Goal: Transaction & Acquisition: Purchase product/service

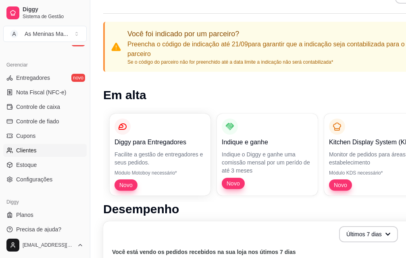
scroll to position [81, 0]
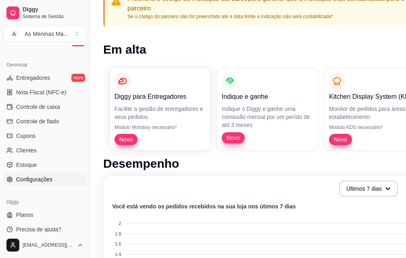
click at [43, 180] on span "Configurações" at bounding box center [34, 180] width 36 height 8
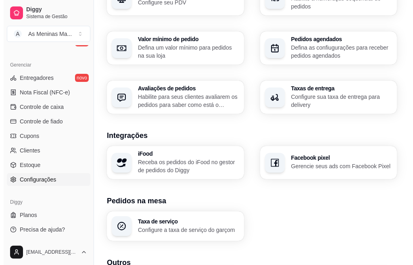
scroll to position [330, 0]
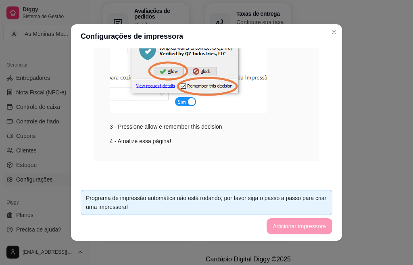
scroll to position [2, 0]
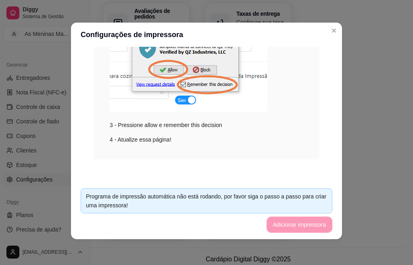
click at [202, 203] on div "Programa de impressão automática não está rodando, por favor siga o passo a pas…" at bounding box center [206, 201] width 241 height 18
click at [292, 219] on footer "Programa de impressão automática não está rodando, por favor siga o passo a pas…" at bounding box center [206, 210] width 271 height 57
click at [291, 222] on footer "Programa de impressão automática não está rodando, por favor siga o passo a pas…" at bounding box center [206, 210] width 271 height 57
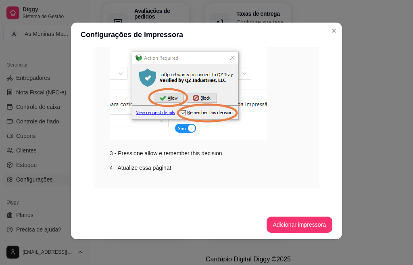
scroll to position [163, 0]
click at [275, 229] on button "Adicionar impressora" at bounding box center [300, 225] width 66 height 16
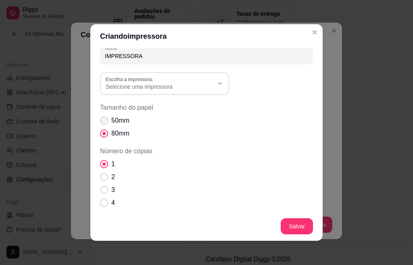
scroll to position [0, 0]
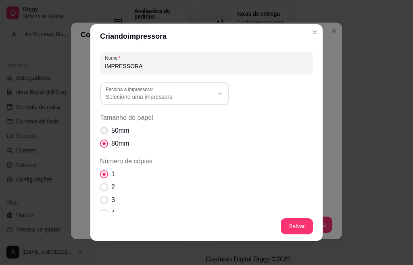
click at [100, 128] on span "Tamanho do papel" at bounding box center [104, 131] width 8 height 8
click at [100, 132] on input "50mm" at bounding box center [102, 134] width 5 height 5
radio input "true"
click at [121, 100] on span "Selecione uma impressora" at bounding box center [160, 97] width 108 height 8
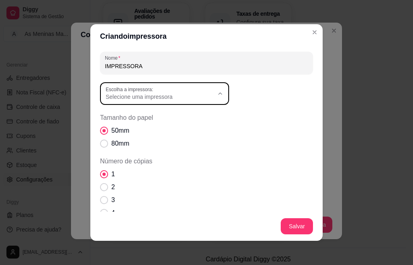
click at [136, 144] on span "POS58 Printer" at bounding box center [157, 143] width 104 height 8
type input "POS58 Printer"
select select "POS58 Printer"
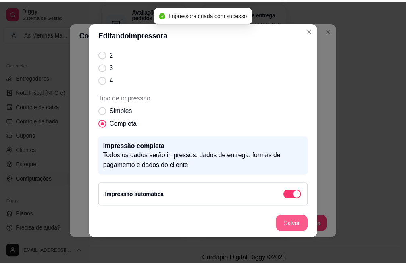
scroll to position [100, 0]
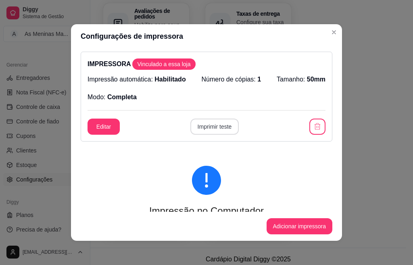
click at [193, 128] on button "Imprimir teste" at bounding box center [214, 127] width 49 height 16
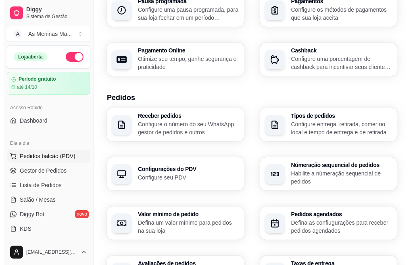
scroll to position [88, 0]
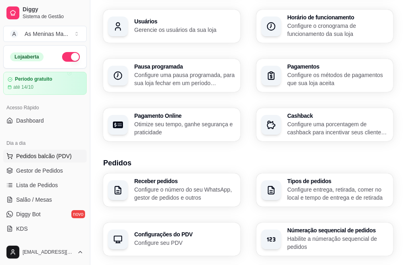
click at [25, 156] on span "Pedidos balcão (PDV)" at bounding box center [44, 156] width 56 height 8
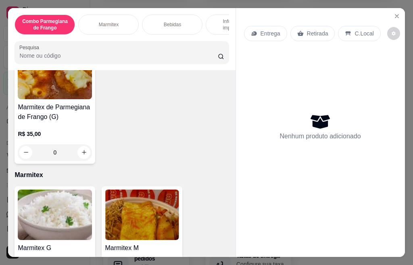
scroll to position [363, 0]
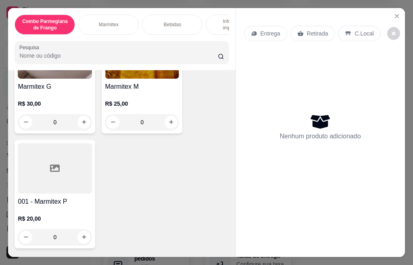
click at [70, 192] on div at bounding box center [55, 168] width 74 height 50
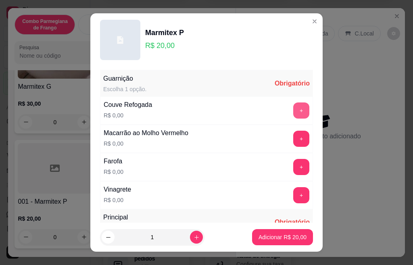
click at [293, 113] on button "+" at bounding box center [301, 111] width 16 height 16
click at [293, 138] on button "+" at bounding box center [301, 139] width 16 height 16
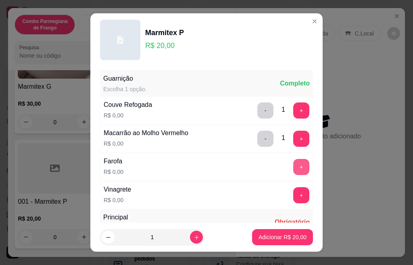
click at [293, 164] on button "+" at bounding box center [301, 167] width 16 height 16
click at [293, 191] on button "+" at bounding box center [301, 195] width 16 height 16
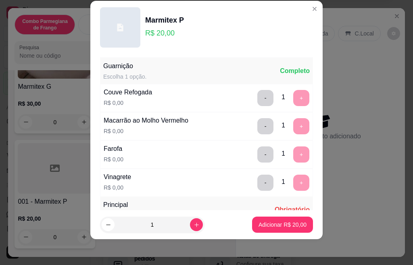
scroll to position [143, 0]
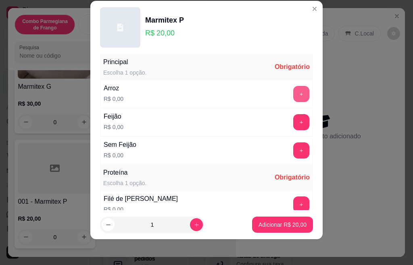
click at [293, 98] on button "+" at bounding box center [301, 94] width 16 height 16
click at [293, 121] on button "+" at bounding box center [301, 122] width 16 height 16
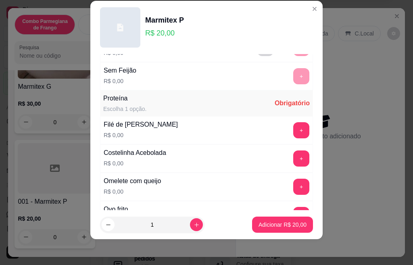
scroll to position [253, 0]
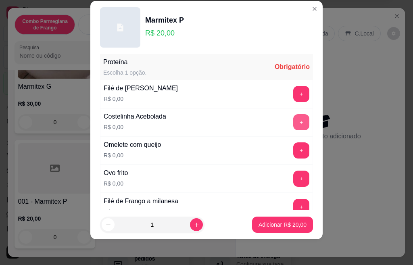
click at [293, 123] on button "+" at bounding box center [301, 122] width 16 height 16
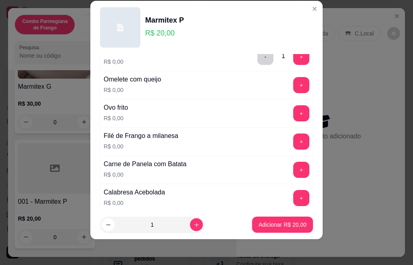
scroll to position [334, 0]
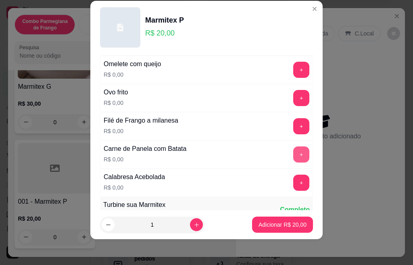
click at [293, 157] on button "+" at bounding box center [301, 154] width 16 height 16
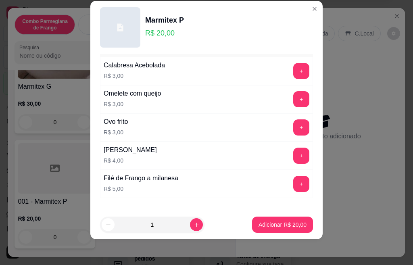
scroll to position [548, 0]
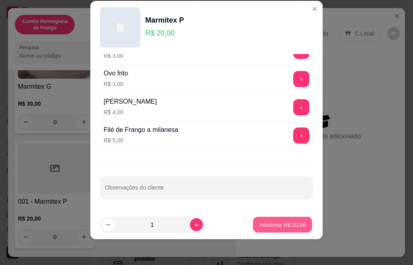
click at [285, 224] on p "Adicionar R$ 20,00" at bounding box center [282, 225] width 47 height 8
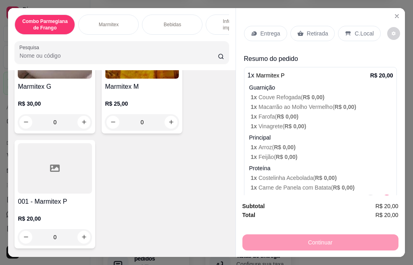
click at [140, 79] on img at bounding box center [142, 53] width 74 height 50
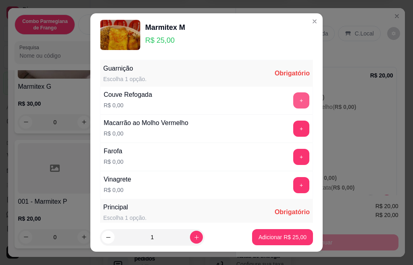
click at [293, 102] on button "+" at bounding box center [301, 100] width 16 height 16
click at [293, 130] on button "+" at bounding box center [301, 129] width 16 height 16
click at [293, 158] on button "+" at bounding box center [301, 157] width 16 height 16
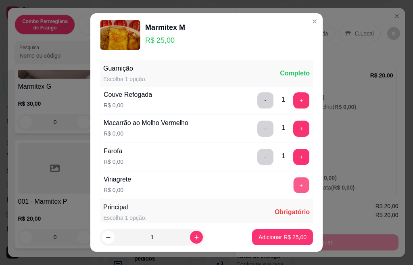
click at [294, 181] on button "+" at bounding box center [302, 185] width 16 height 16
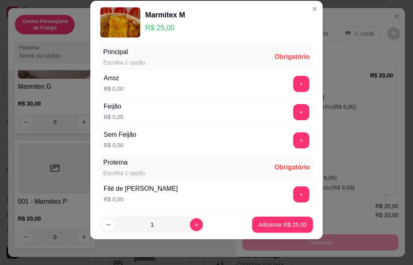
scroll to position [159, 0]
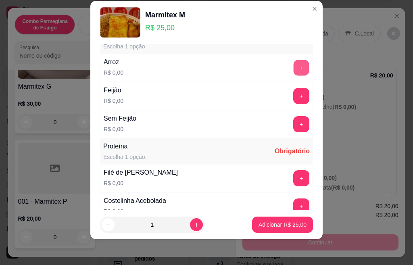
click at [294, 71] on button "+" at bounding box center [302, 68] width 16 height 16
click at [293, 94] on button "+" at bounding box center [301, 96] width 16 height 16
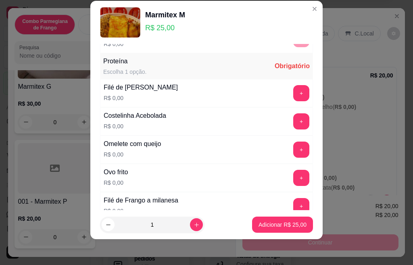
scroll to position [253, 0]
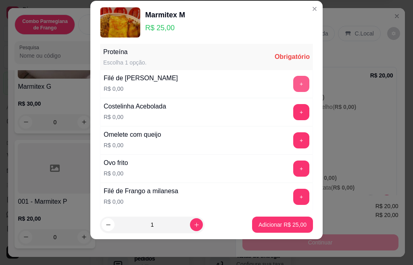
click at [293, 84] on button "+" at bounding box center [301, 84] width 16 height 16
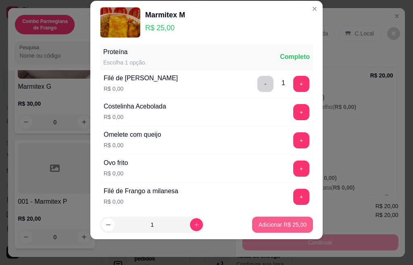
click at [270, 226] on p "Adicionar R$ 25,00" at bounding box center [283, 225] width 48 height 8
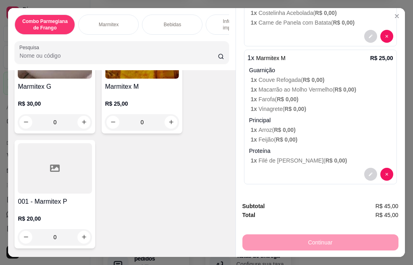
scroll to position [323, 0]
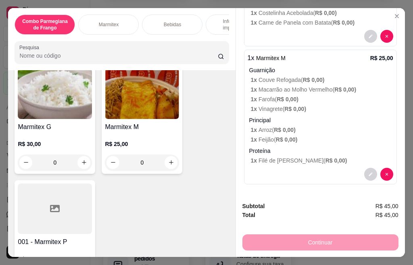
click at [172, 164] on div "0" at bounding box center [142, 163] width 74 height 16
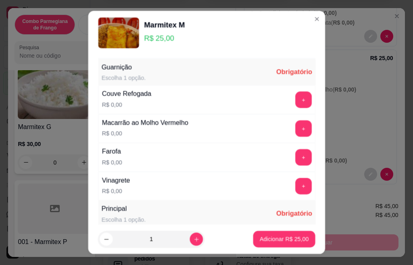
click at [169, 165] on div "Farofa R$ 0,00 +" at bounding box center [207, 157] width 218 height 29
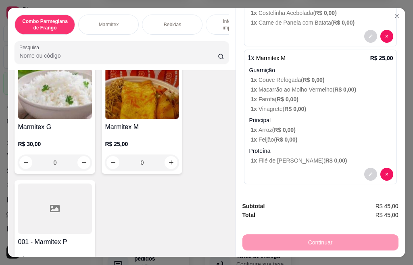
click at [165, 167] on div "0" at bounding box center [142, 163] width 74 height 16
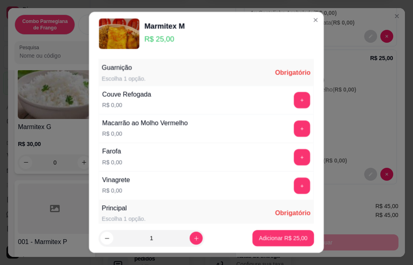
click at [165, 167] on div "Farofa R$ 0,00 +" at bounding box center [207, 157] width 216 height 29
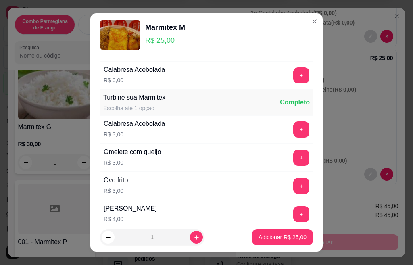
scroll to position [538, 0]
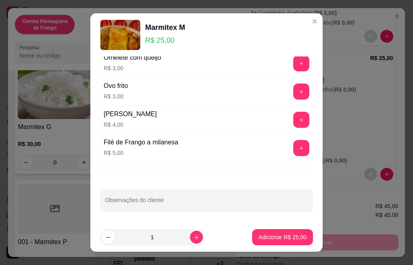
click at [190, 235] on button "increase-product-quantity" at bounding box center [196, 237] width 13 height 13
click at [190, 236] on button "increase-product-quantity" at bounding box center [196, 237] width 13 height 13
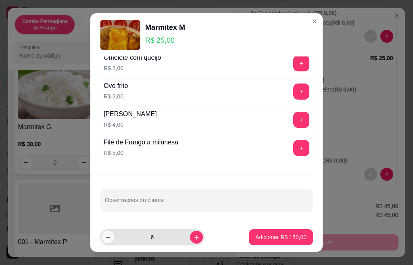
click at [105, 235] on icon "decrease-product-quantity" at bounding box center [108, 237] width 6 height 6
type input "5"
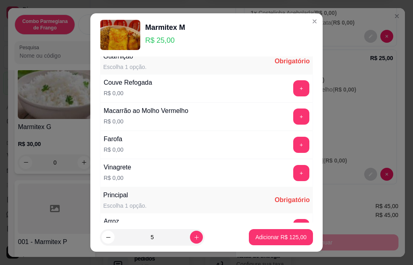
scroll to position [0, 0]
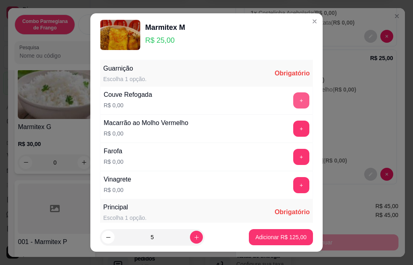
click at [293, 101] on button "+" at bounding box center [301, 100] width 16 height 16
click at [293, 126] on button "+" at bounding box center [301, 129] width 16 height 16
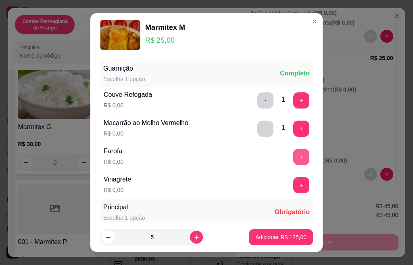
click at [293, 154] on button "+" at bounding box center [301, 157] width 16 height 16
click at [294, 184] on button "+" at bounding box center [302, 185] width 16 height 16
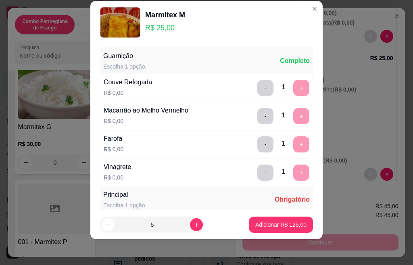
scroll to position [143, 0]
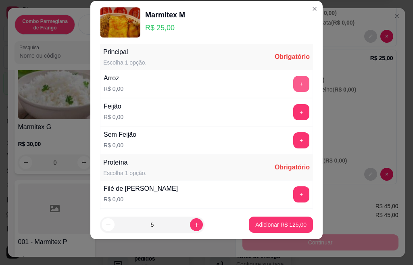
click at [293, 84] on button "+" at bounding box center [301, 84] width 16 height 16
click at [293, 116] on button "+" at bounding box center [301, 112] width 16 height 16
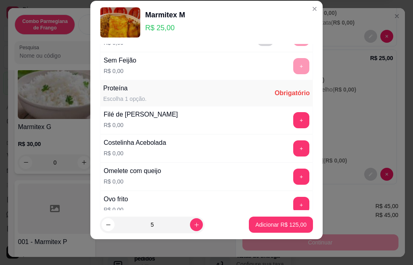
scroll to position [253, 0]
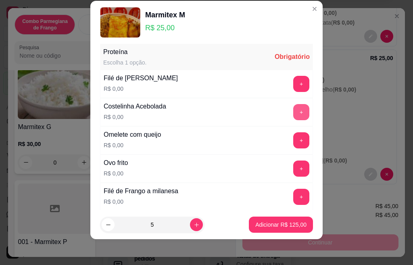
click at [293, 113] on button "+" at bounding box center [301, 112] width 16 height 16
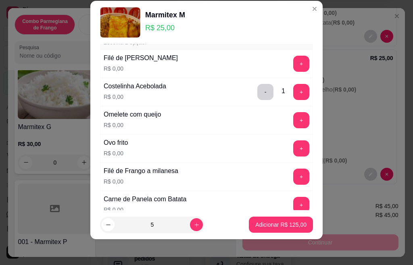
scroll to position [334, 0]
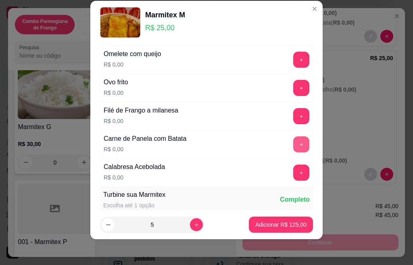
click at [293, 145] on button "+" at bounding box center [301, 144] width 16 height 16
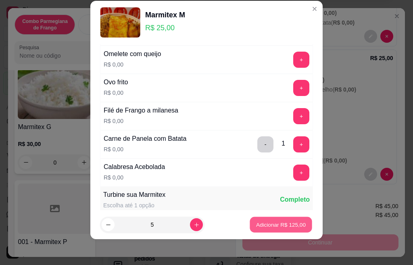
click at [284, 228] on p "Adicionar R$ 125,00" at bounding box center [281, 225] width 50 height 8
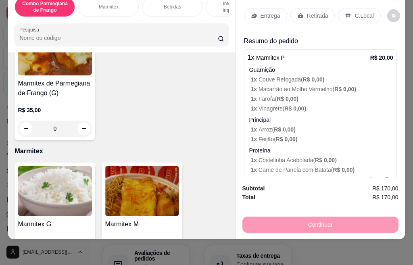
scroll to position [0, 0]
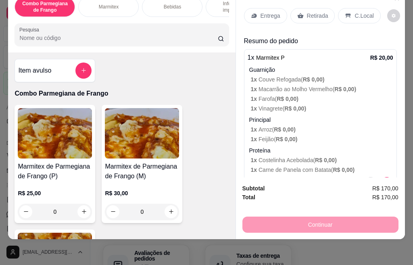
click at [266, 12] on p "Entrega" at bounding box center [271, 16] width 20 height 8
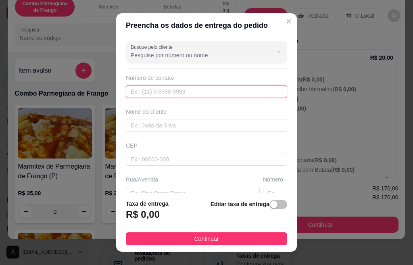
click at [197, 92] on input "text" at bounding box center [206, 91] width 161 height 13
click at [196, 92] on input "text" at bounding box center [206, 91] width 161 height 13
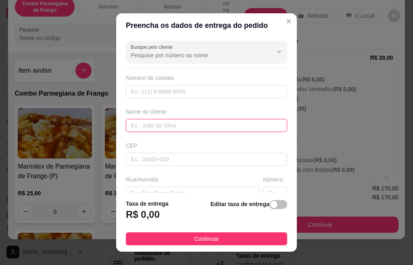
click at [175, 124] on input "text" at bounding box center [206, 125] width 161 height 13
type input "e"
type input "Eletrio"
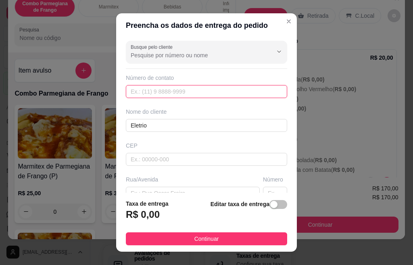
click at [185, 93] on input "text" at bounding box center [206, 91] width 161 height 13
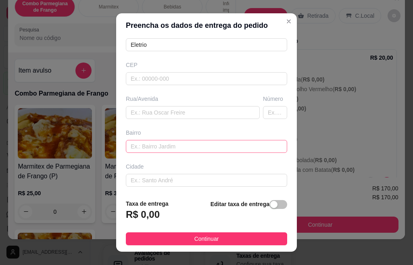
type input "[PHONE_NUMBER]"
click at [168, 145] on input "text" at bounding box center [206, 146] width 161 height 13
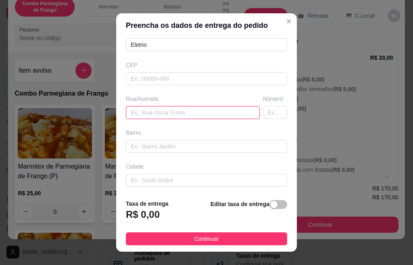
click at [175, 109] on input "text" at bounding box center [193, 112] width 134 height 13
type input "[GEOGRAPHIC_DATA]"
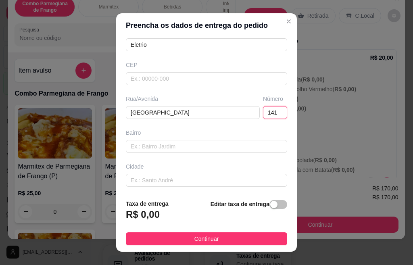
type input "141"
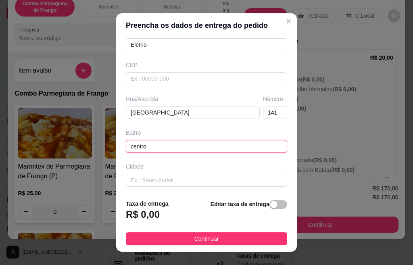
type input "centro"
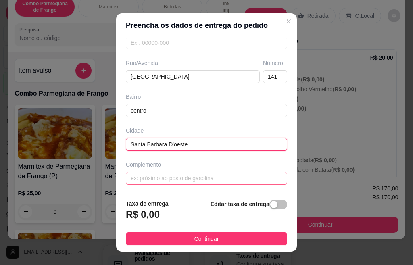
scroll to position [13, 0]
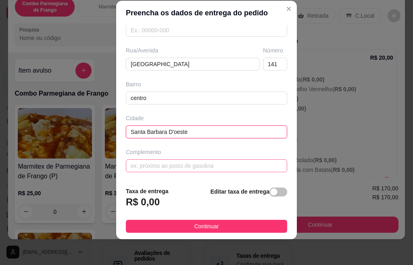
type input "Santa Barbara D'oeste"
click at [181, 161] on input "text" at bounding box center [206, 165] width 161 height 13
type input "P"
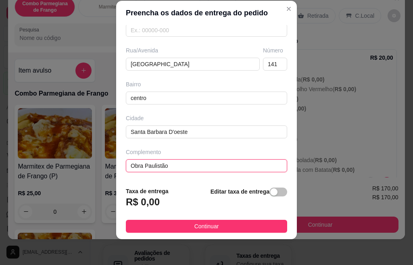
type input "Obra Paulistão"
click at [138, 203] on h3 "R$ 0,00" at bounding box center [143, 202] width 34 height 13
click at [153, 203] on h3 "R$ 0,00" at bounding box center [143, 202] width 34 height 13
click at [270, 191] on span "button" at bounding box center [279, 192] width 18 height 9
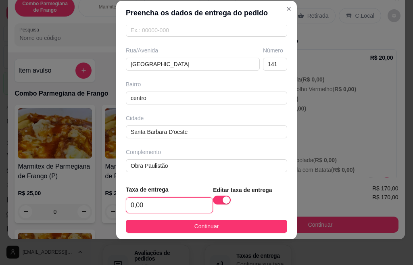
click at [161, 206] on input "0,00" at bounding box center [169, 205] width 86 height 15
drag, startPoint x: 161, startPoint y: 206, endPoint x: 123, endPoint y: 202, distance: 39.0
click at [116, 207] on footer "Taxa de entrega 0,00 Editar taxa de entrega Continuar" at bounding box center [206, 209] width 181 height 61
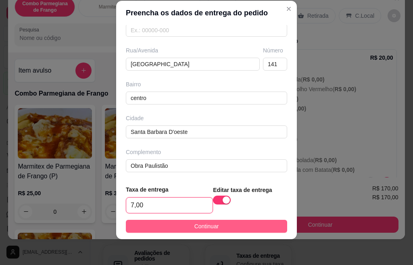
type input "7,00"
click at [166, 230] on button "Continuar" at bounding box center [206, 226] width 161 height 13
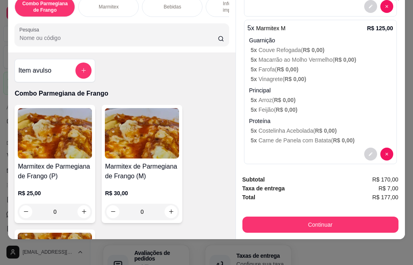
scroll to position [417, 0]
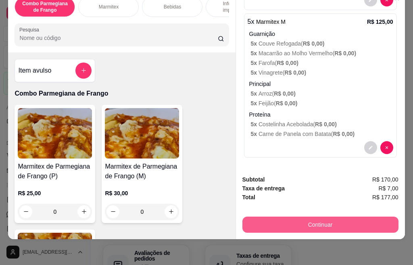
click at [320, 221] on button "Continuar" at bounding box center [321, 225] width 156 height 16
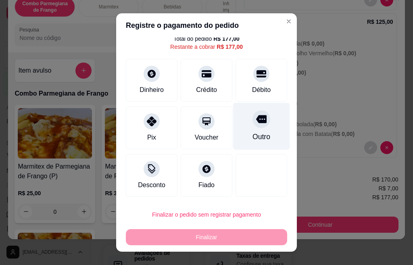
scroll to position [13, 0]
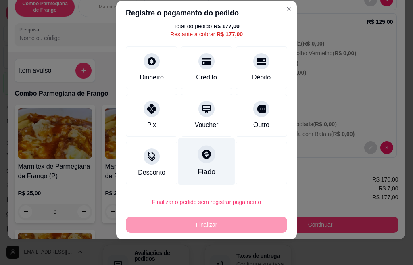
click at [202, 157] on icon at bounding box center [206, 154] width 9 height 9
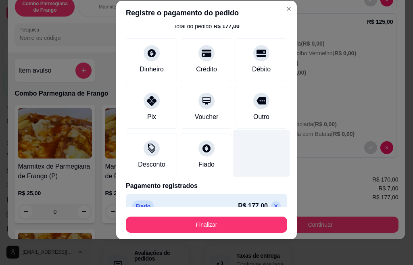
scroll to position [42, 0]
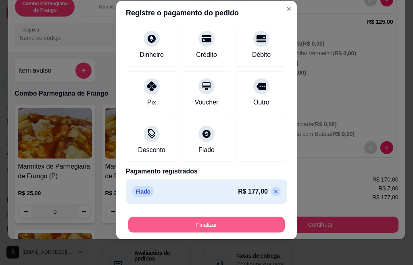
click at [228, 226] on button "Finalizar" at bounding box center [206, 225] width 157 height 16
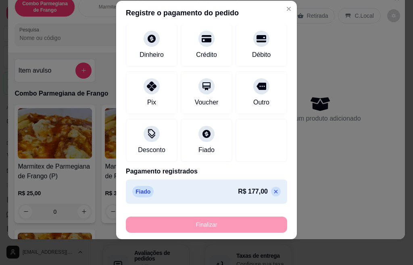
type input "-R$ 177,00"
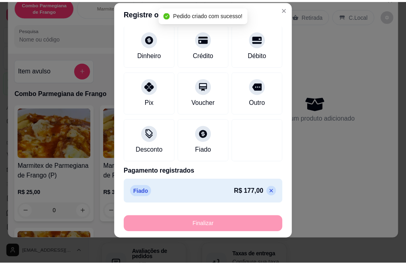
scroll to position [0, 0]
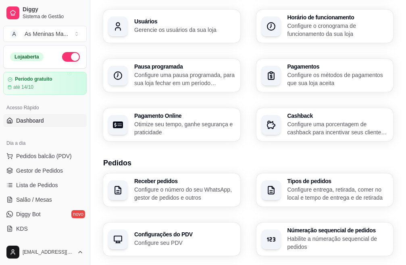
click at [19, 125] on link "Dashboard" at bounding box center [45, 120] width 84 height 13
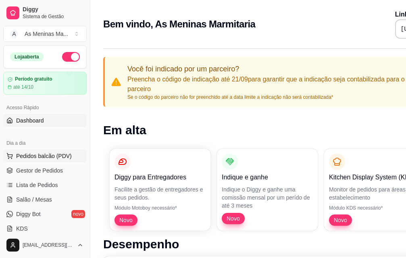
click at [42, 155] on span "Pedidos balcão (PDV)" at bounding box center [44, 156] width 56 height 8
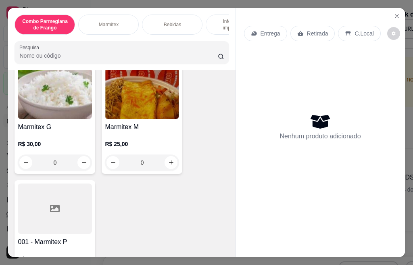
scroll to position [363, 0]
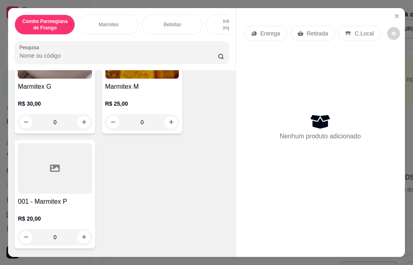
click at [58, 182] on div at bounding box center [55, 168] width 74 height 50
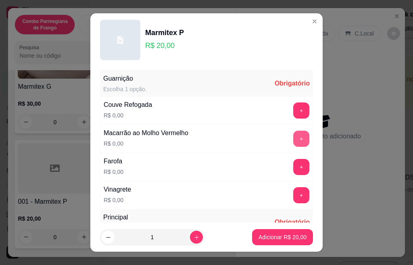
click at [293, 136] on button "+" at bounding box center [301, 139] width 16 height 16
click at [293, 172] on button "+" at bounding box center [301, 167] width 16 height 16
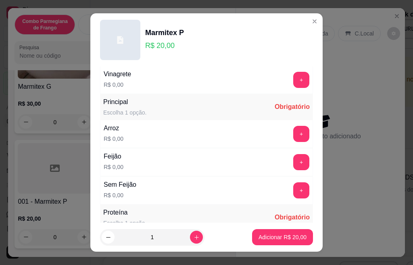
scroll to position [134, 0]
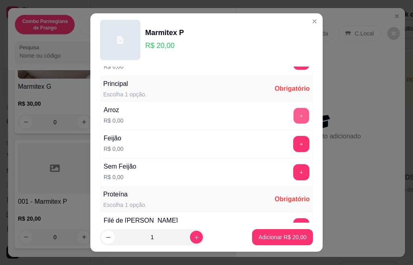
click at [294, 118] on button "+" at bounding box center [302, 116] width 16 height 16
click at [294, 147] on button "+" at bounding box center [302, 144] width 16 height 16
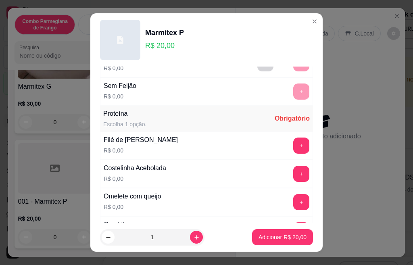
scroll to position [230, 0]
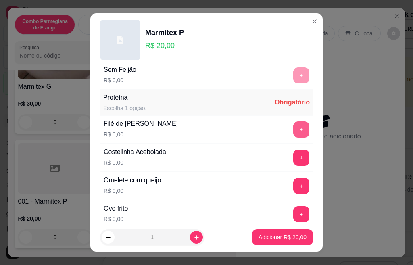
click at [293, 134] on button "+" at bounding box center [301, 129] width 16 height 16
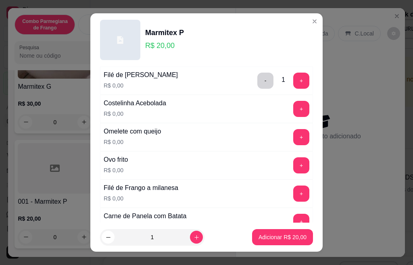
scroll to position [295, 0]
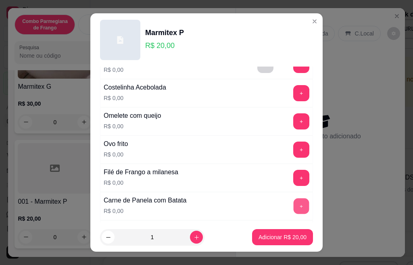
click at [294, 205] on button "+" at bounding box center [302, 206] width 16 height 16
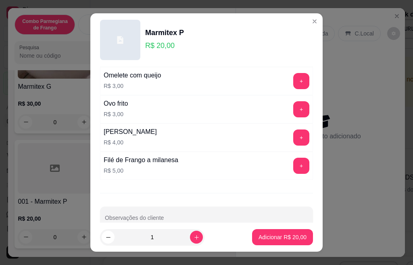
scroll to position [548, 0]
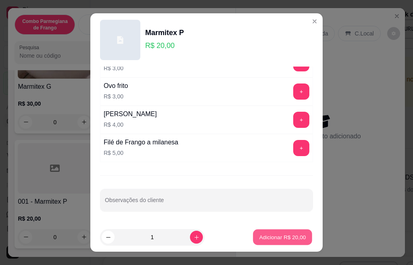
click at [287, 234] on p "Adicionar R$ 20,00" at bounding box center [282, 237] width 47 height 8
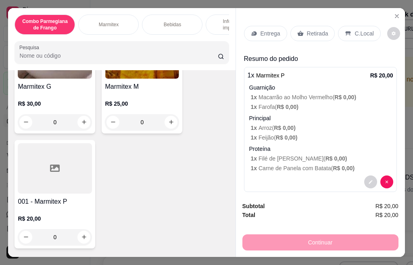
click at [263, 33] on p "Entrega" at bounding box center [271, 33] width 20 height 8
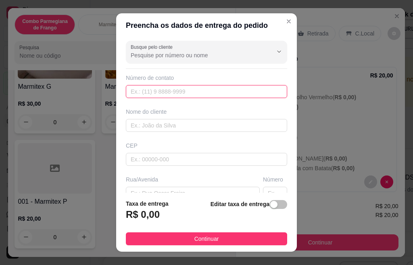
click at [188, 94] on input "text" at bounding box center [206, 91] width 161 height 13
type input "[PHONE_NUMBER]"
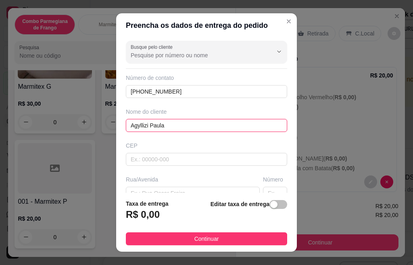
scroll to position [13, 0]
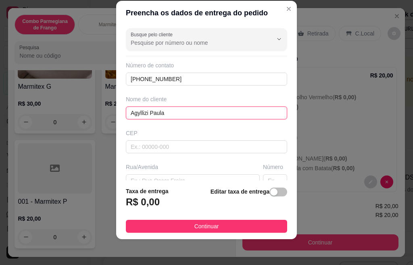
type input "Agyllizi Paula"
click at [139, 170] on div "Rua/Avenida" at bounding box center [193, 167] width 134 height 8
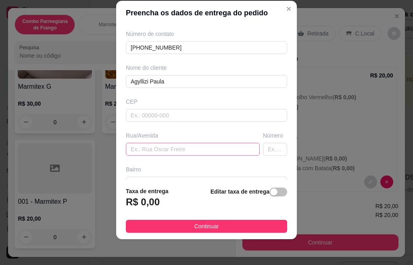
scroll to position [33, 0]
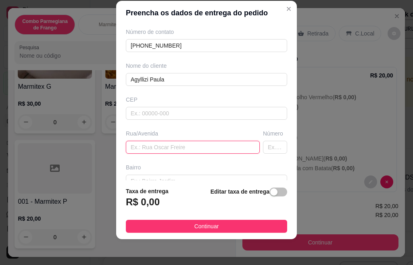
click at [171, 151] on input "text" at bounding box center [193, 147] width 134 height 13
type input "[GEOGRAPHIC_DATA]"
type input "141"
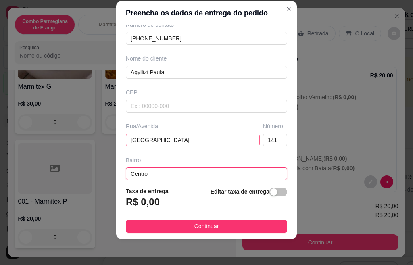
type input "Centro"
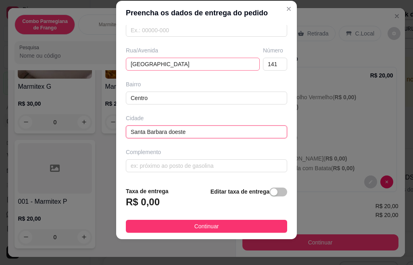
type input "Santa Barbara doeste"
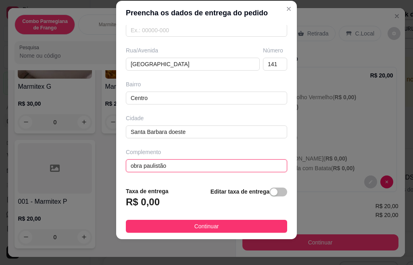
type input "obra paulistão"
click at [155, 204] on h3 "R$ 0,00" at bounding box center [143, 202] width 34 height 13
click at [151, 201] on h3 "R$ 0,00" at bounding box center [143, 202] width 34 height 13
click at [270, 193] on button "button" at bounding box center [279, 192] width 18 height 9
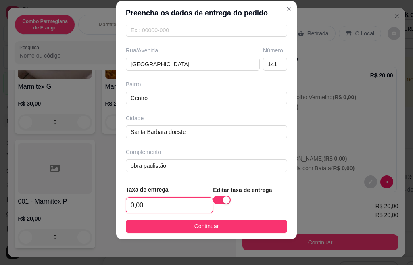
drag, startPoint x: 161, startPoint y: 202, endPoint x: 118, endPoint y: 211, distance: 43.3
click at [118, 211] on footer "Taxa de entrega 0,00 Editar taxa de entrega Continuar" at bounding box center [206, 209] width 181 height 61
type input "3,00"
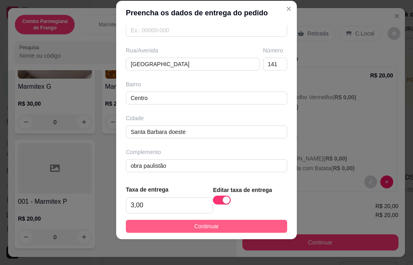
click at [146, 222] on button "Continuar" at bounding box center [206, 226] width 161 height 13
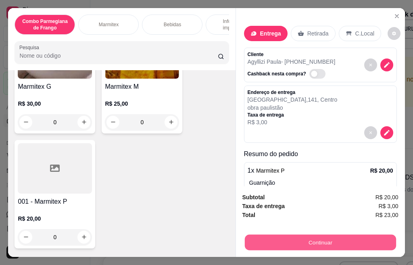
click at [292, 245] on button "Continuar" at bounding box center [320, 243] width 151 height 16
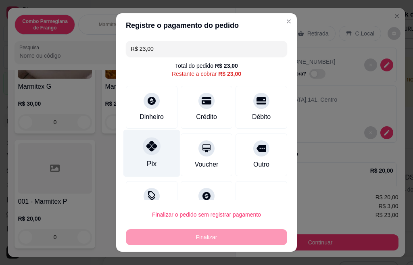
click at [136, 153] on div "Pix" at bounding box center [151, 153] width 57 height 47
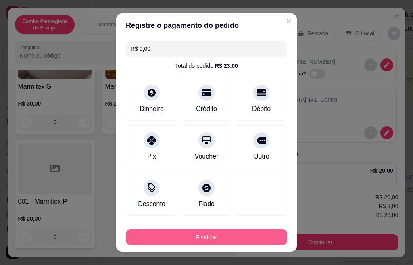
click at [167, 234] on button "Finalizar" at bounding box center [206, 237] width 161 height 16
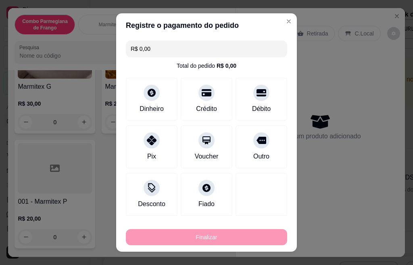
type input "-R$ 23,00"
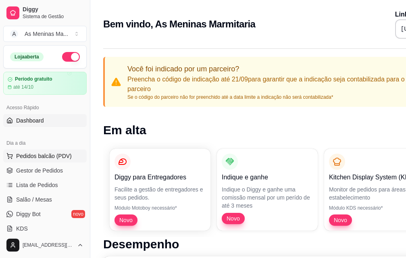
click at [33, 159] on span "Pedidos balcão (PDV)" at bounding box center [44, 156] width 56 height 8
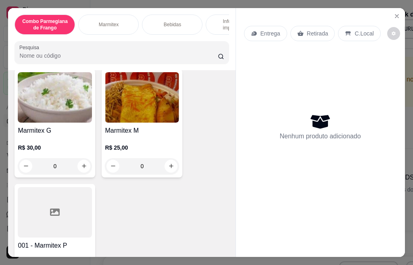
scroll to position [323, 0]
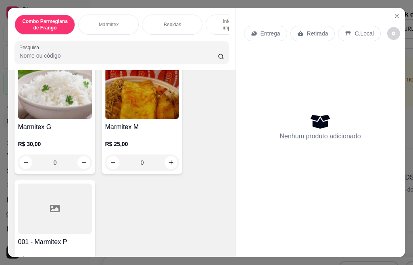
click at [135, 119] on img at bounding box center [142, 94] width 74 height 50
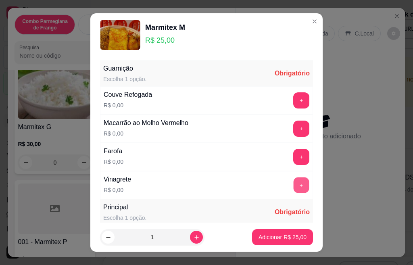
click at [294, 183] on button "+" at bounding box center [302, 185] width 16 height 16
click at [293, 158] on button "+" at bounding box center [301, 157] width 16 height 16
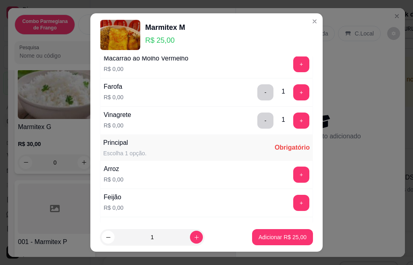
scroll to position [81, 0]
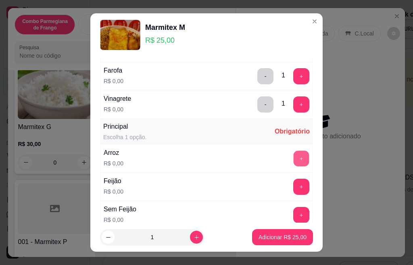
click at [294, 162] on button "+" at bounding box center [302, 159] width 16 height 16
click at [294, 189] on button "+" at bounding box center [302, 187] width 16 height 16
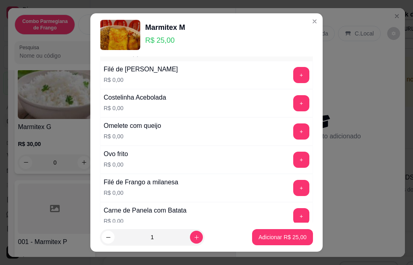
scroll to position [258, 0]
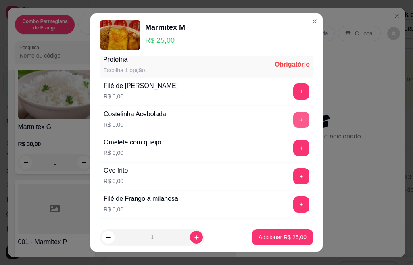
click at [293, 121] on button "+" at bounding box center [301, 120] width 16 height 16
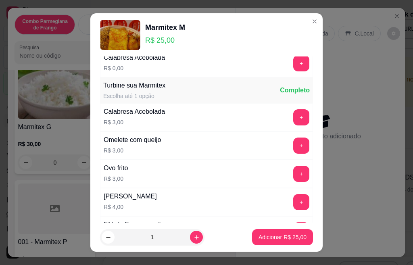
scroll to position [538, 0]
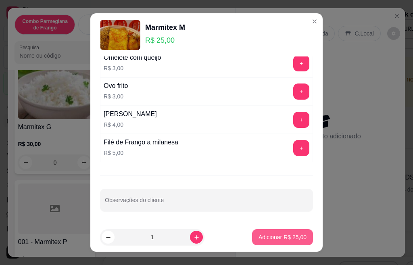
click at [289, 233] on button "Adicionar R$ 25,00" at bounding box center [282, 237] width 61 height 16
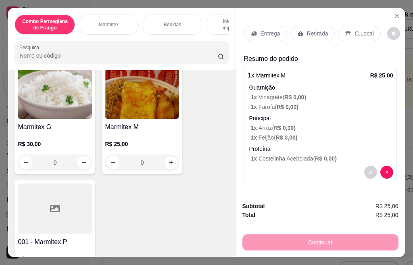
click at [312, 36] on div "Retirada" at bounding box center [313, 33] width 45 height 15
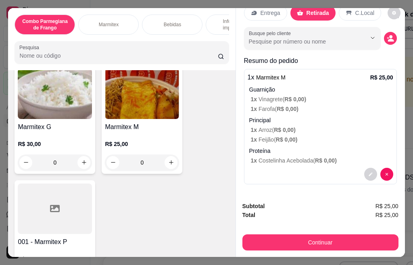
scroll to position [21, 0]
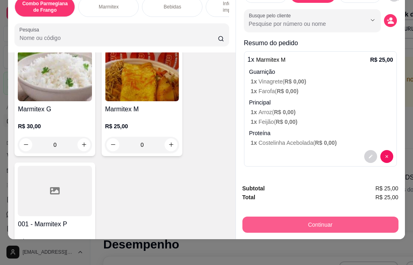
click at [294, 221] on button "Continuar" at bounding box center [321, 225] width 156 height 16
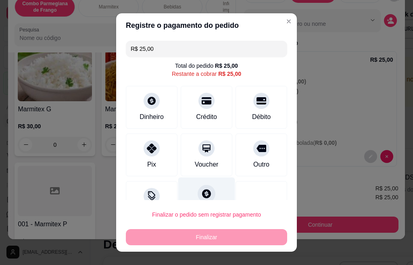
scroll to position [27, 0]
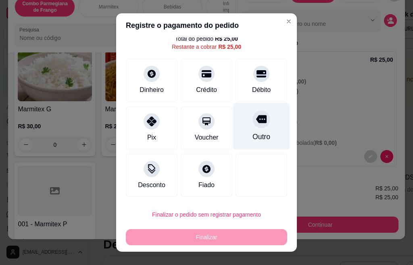
click at [256, 124] on icon at bounding box center [261, 119] width 10 height 10
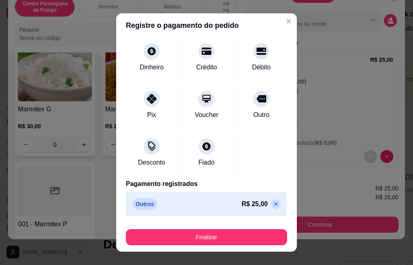
scroll to position [13, 0]
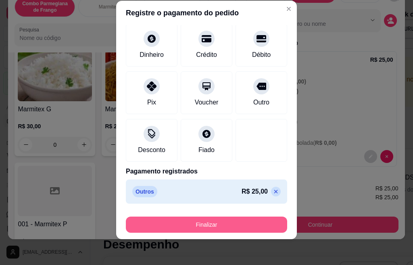
click at [206, 223] on button "Finalizar" at bounding box center [206, 225] width 161 height 16
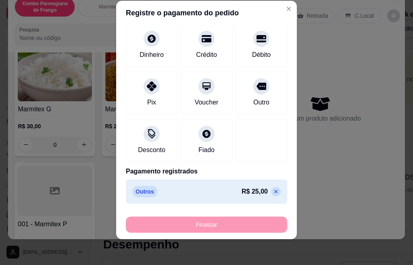
type input "-R$ 25,00"
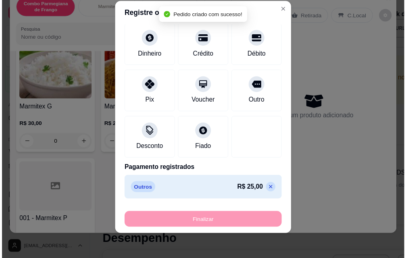
scroll to position [0, 0]
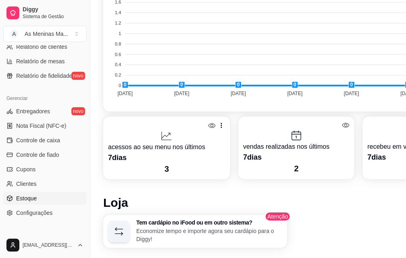
scroll to position [283, 0]
click at [34, 211] on span "Configurações" at bounding box center [34, 213] width 36 height 8
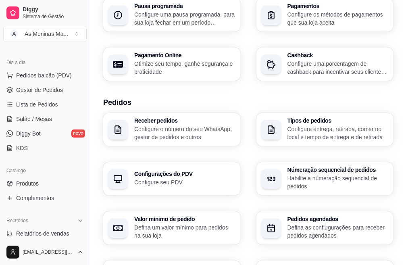
scroll to position [161, 0]
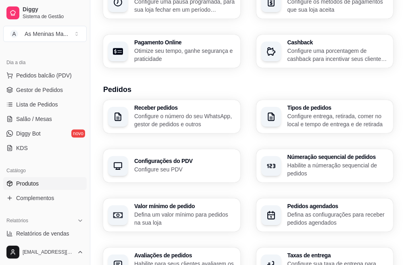
click at [36, 180] on span "Produtos" at bounding box center [27, 184] width 23 height 8
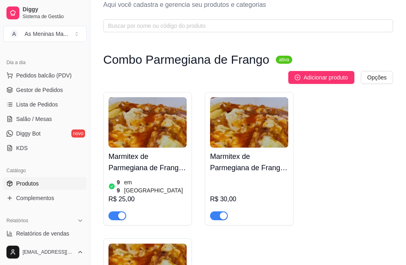
scroll to position [40, 0]
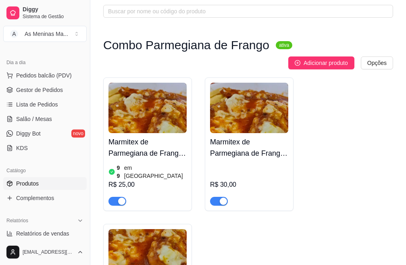
click at [151, 180] on div "R$ 25,00" at bounding box center [148, 185] width 78 height 10
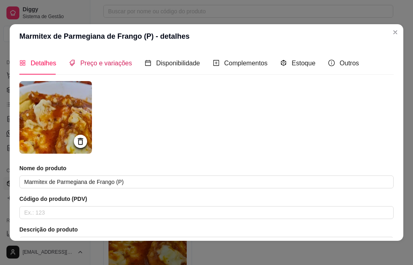
click at [117, 65] on span "Preço e variações" at bounding box center [106, 63] width 52 height 7
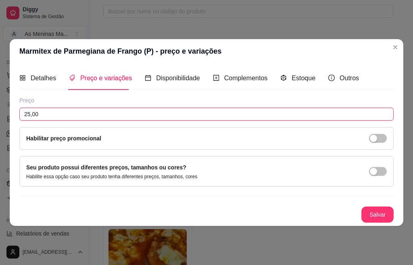
click at [37, 113] on input "25,00" at bounding box center [206, 114] width 375 height 13
type input "24,00"
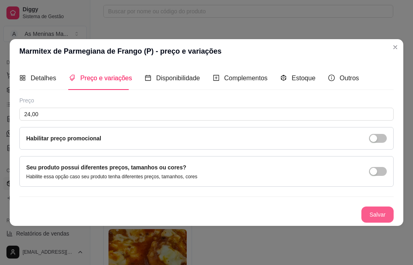
click at [384, 216] on button "Salvar" at bounding box center [378, 215] width 32 height 16
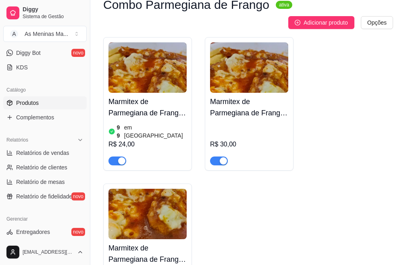
scroll to position [0, 0]
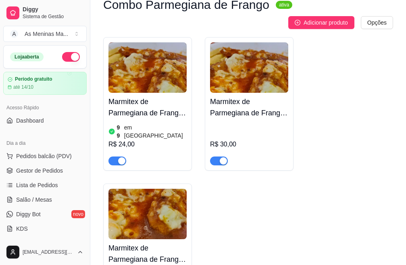
click at [38, 129] on div "Acesso Rápido Dashboard" at bounding box center [45, 114] width 90 height 32
click at [38, 124] on span "Dashboard" at bounding box center [30, 121] width 28 height 8
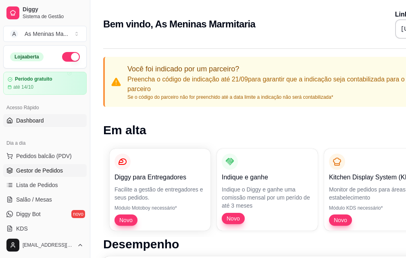
click at [47, 166] on link "Gestor de Pedidos" at bounding box center [45, 170] width 84 height 13
